Goal: Information Seeking & Learning: Learn about a topic

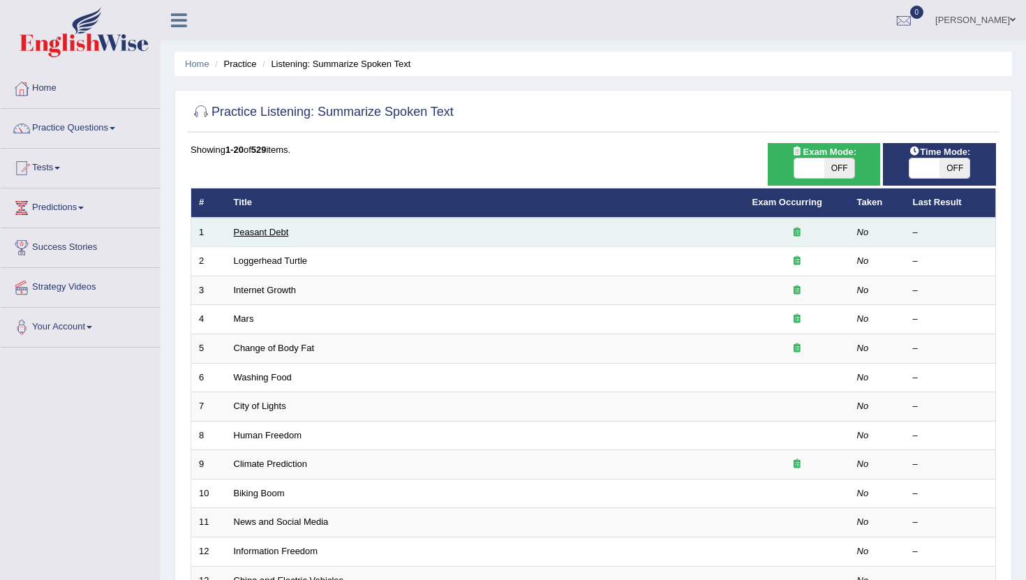
click at [260, 236] on link "Peasant Debt" at bounding box center [261, 232] width 55 height 10
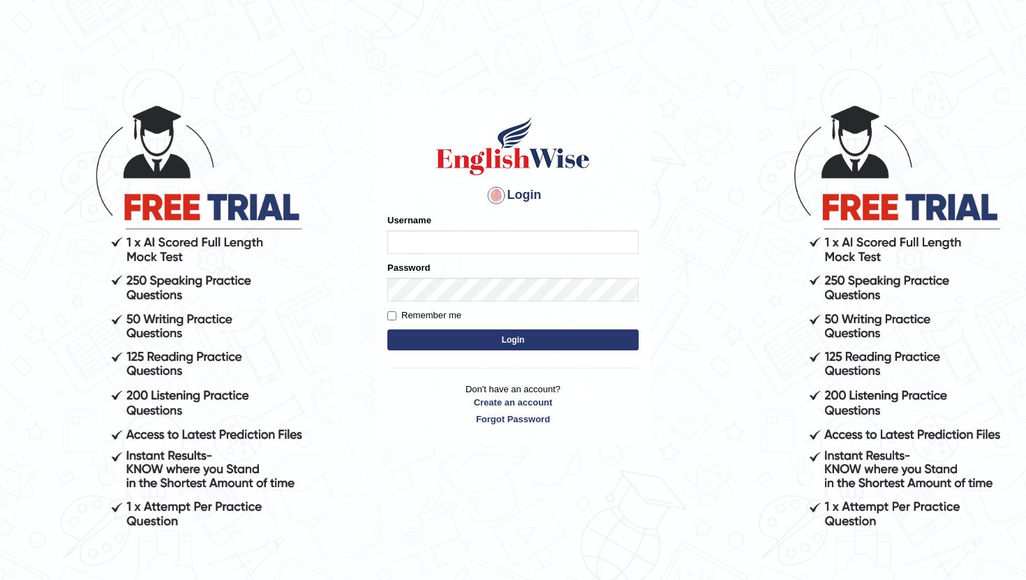
click at [493, 248] on input "Username" at bounding box center [512, 242] width 251 height 24
type input "sudinchy"
click at [403, 315] on label "Remember me" at bounding box center [424, 315] width 74 height 14
click at [396, 315] on input "Remember me" at bounding box center [391, 315] width 9 height 9
checkbox input "true"
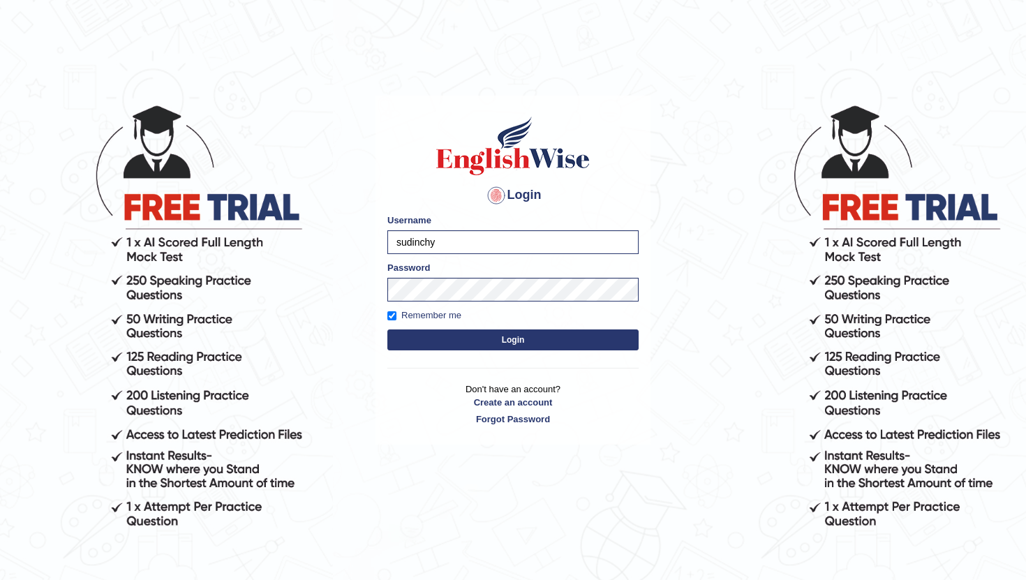
click at [439, 334] on button "Login" at bounding box center [512, 339] width 251 height 21
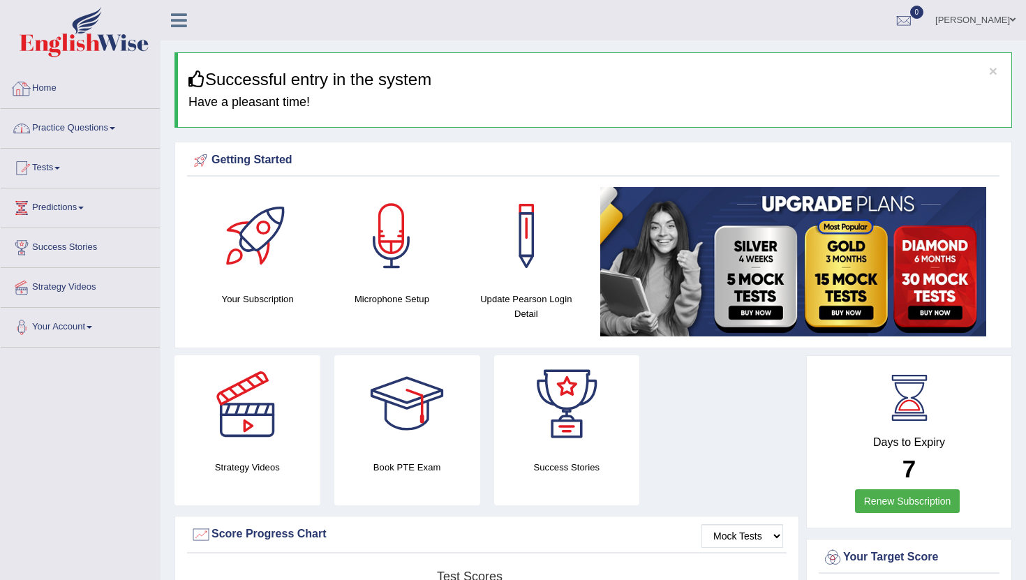
click at [84, 126] on link "Practice Questions" at bounding box center [80, 126] width 159 height 35
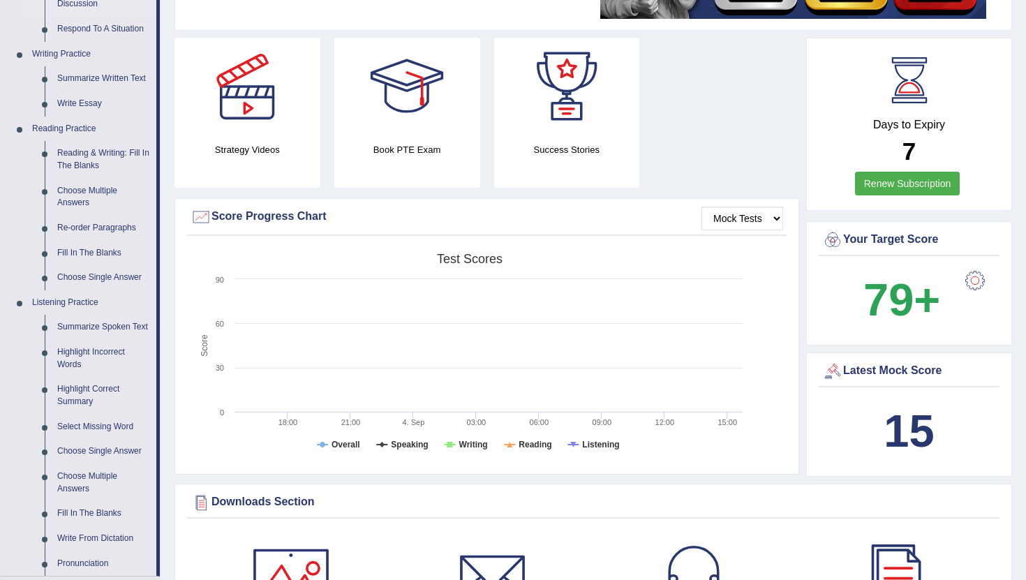
scroll to position [317, 0]
click at [88, 330] on link "Summarize Spoken Text" at bounding box center [103, 327] width 105 height 25
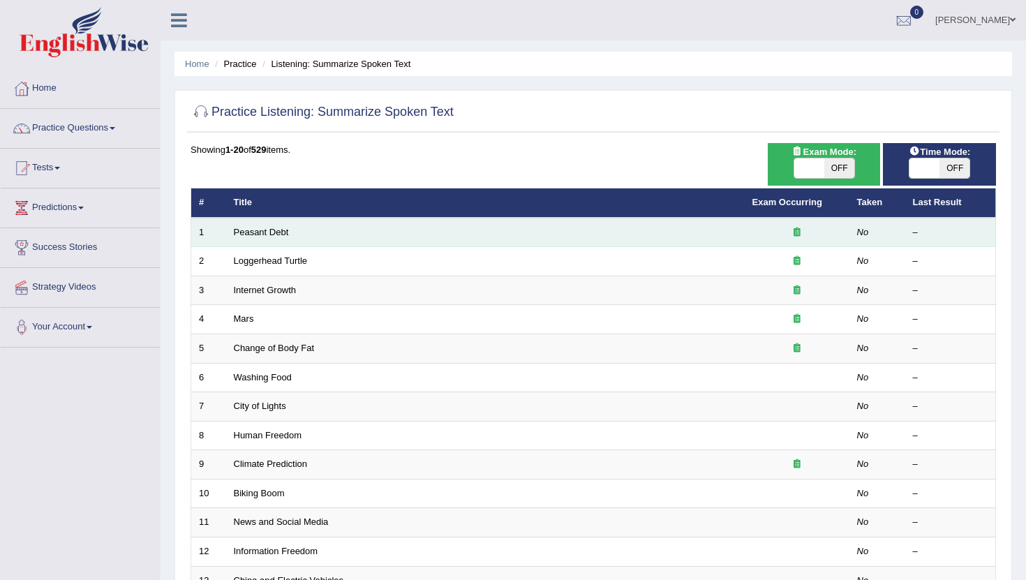
click at [327, 243] on td "Peasant Debt" at bounding box center [485, 232] width 519 height 29
click at [255, 232] on link "Peasant Debt" at bounding box center [261, 232] width 55 height 10
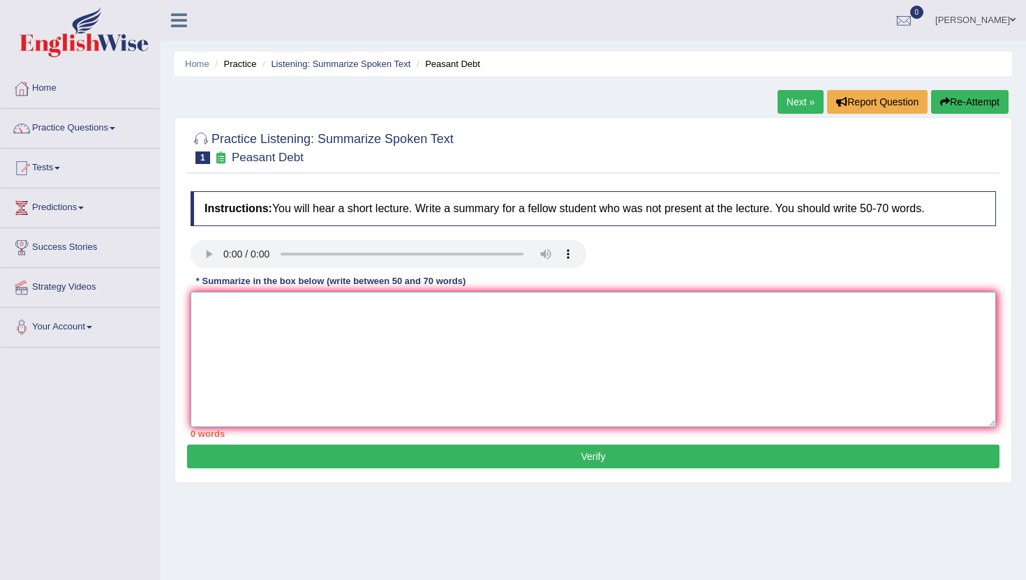
click at [397, 367] on textarea at bounding box center [593, 359] width 805 height 135
